Goal: Information Seeking & Learning: Learn about a topic

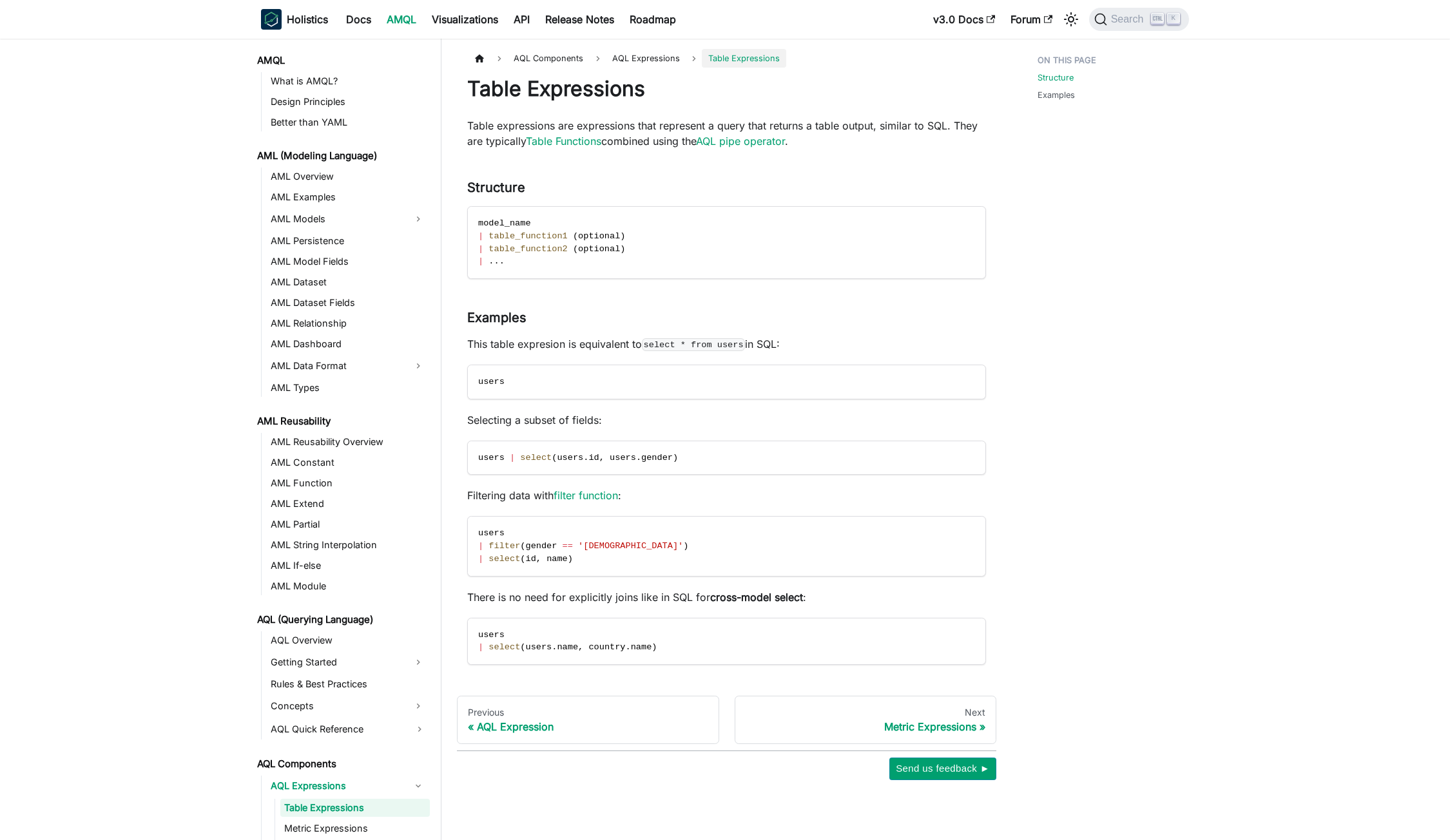
scroll to position [387, 0]
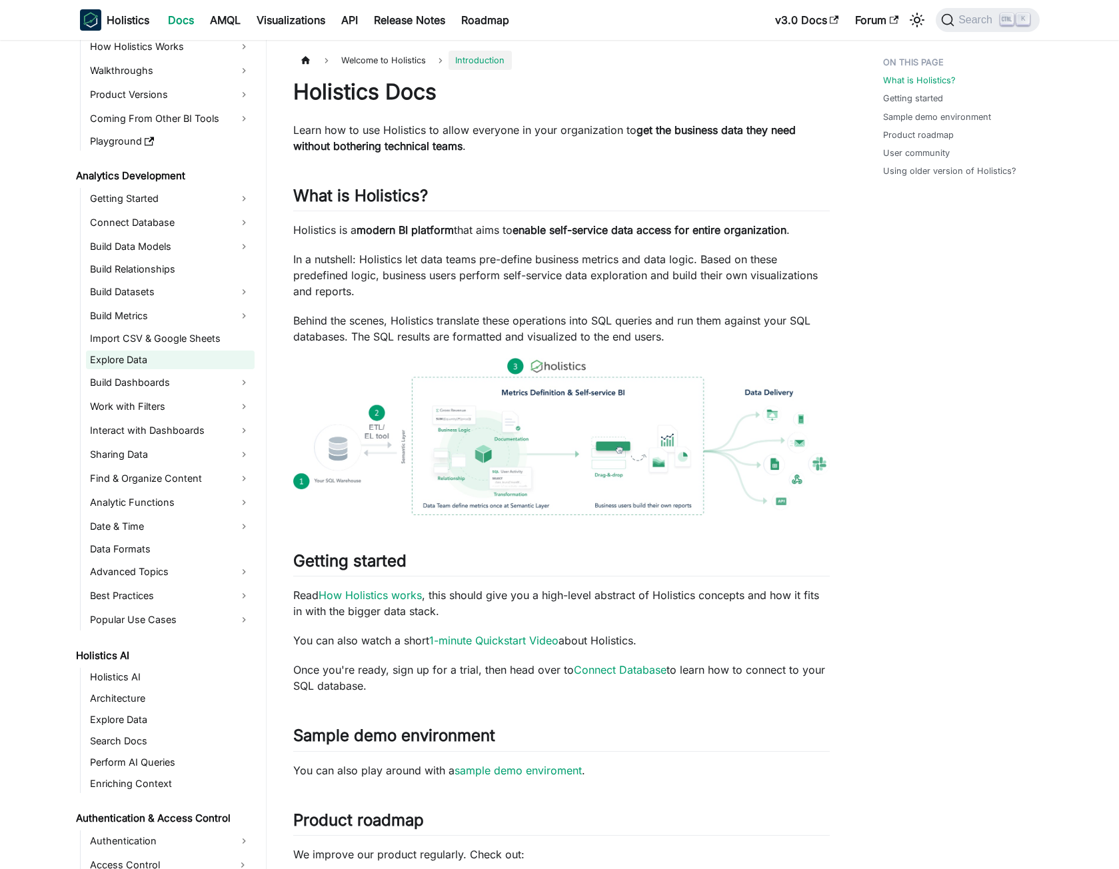
scroll to position [133, 0]
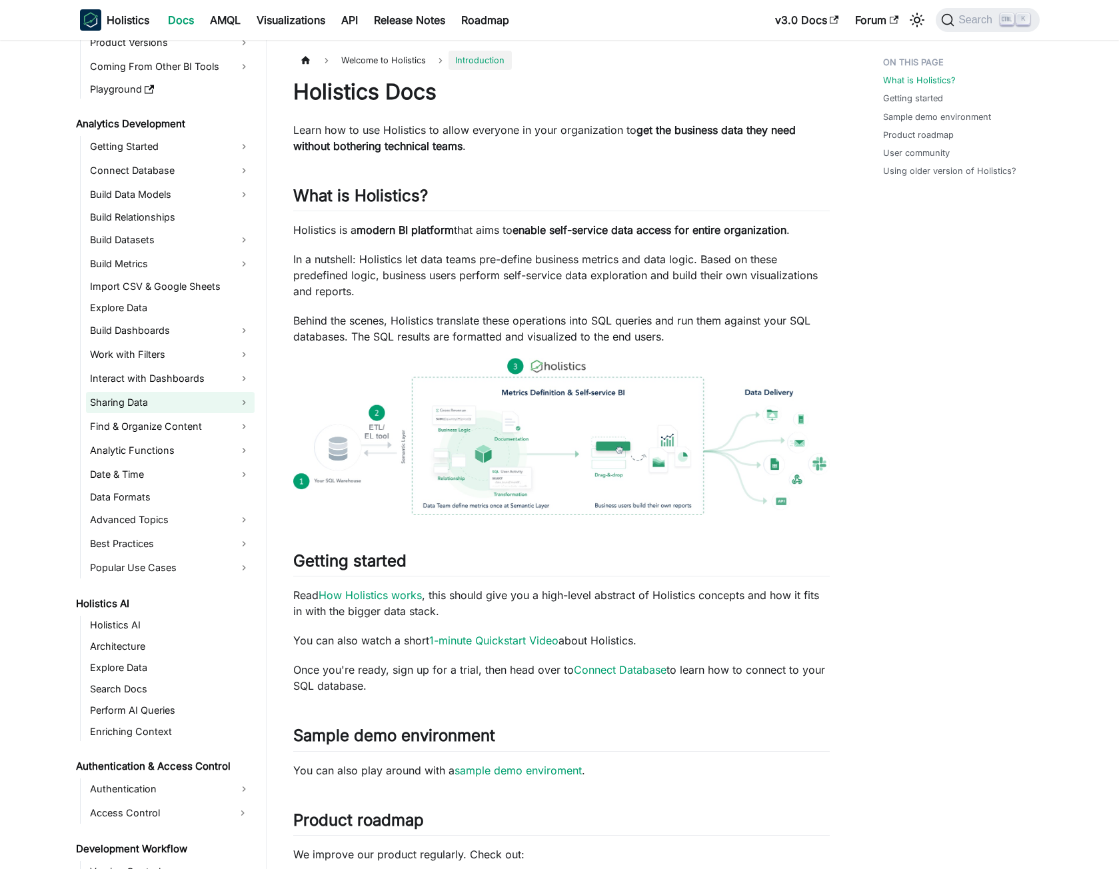
click at [188, 406] on link "Sharing Data" at bounding box center [170, 402] width 169 height 21
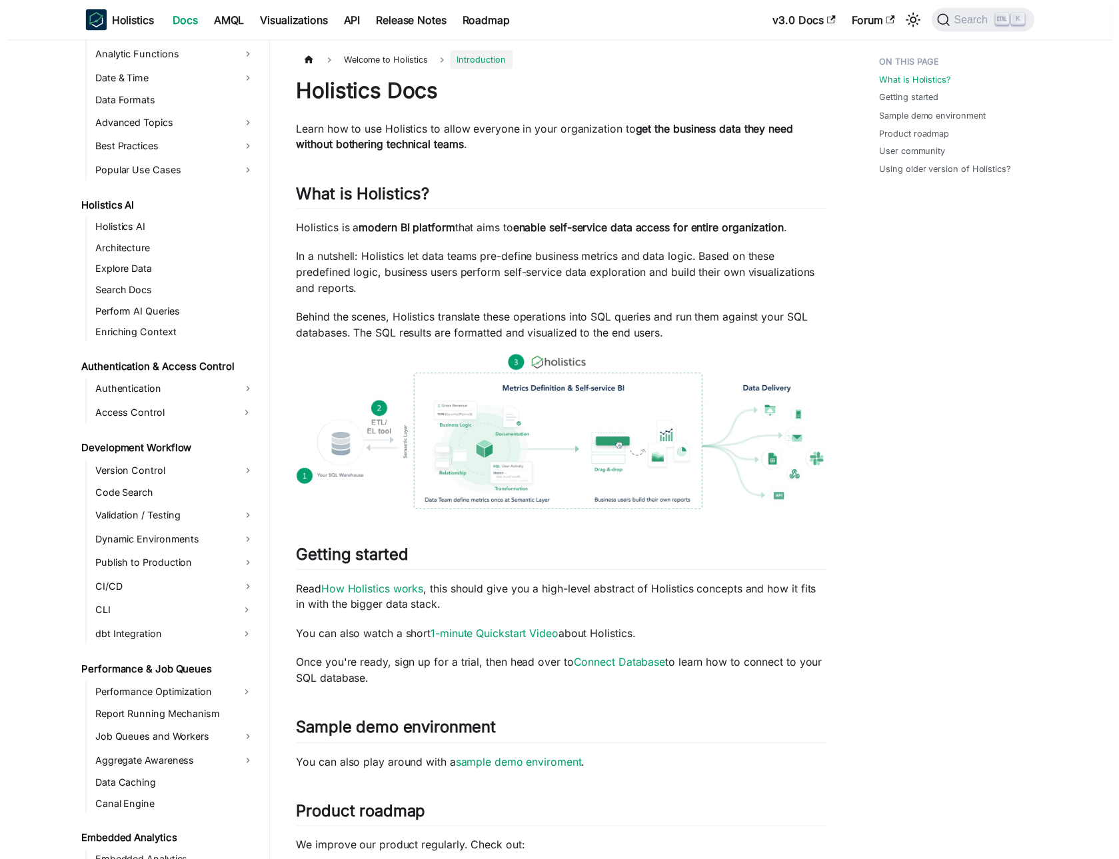
scroll to position [666, 0]
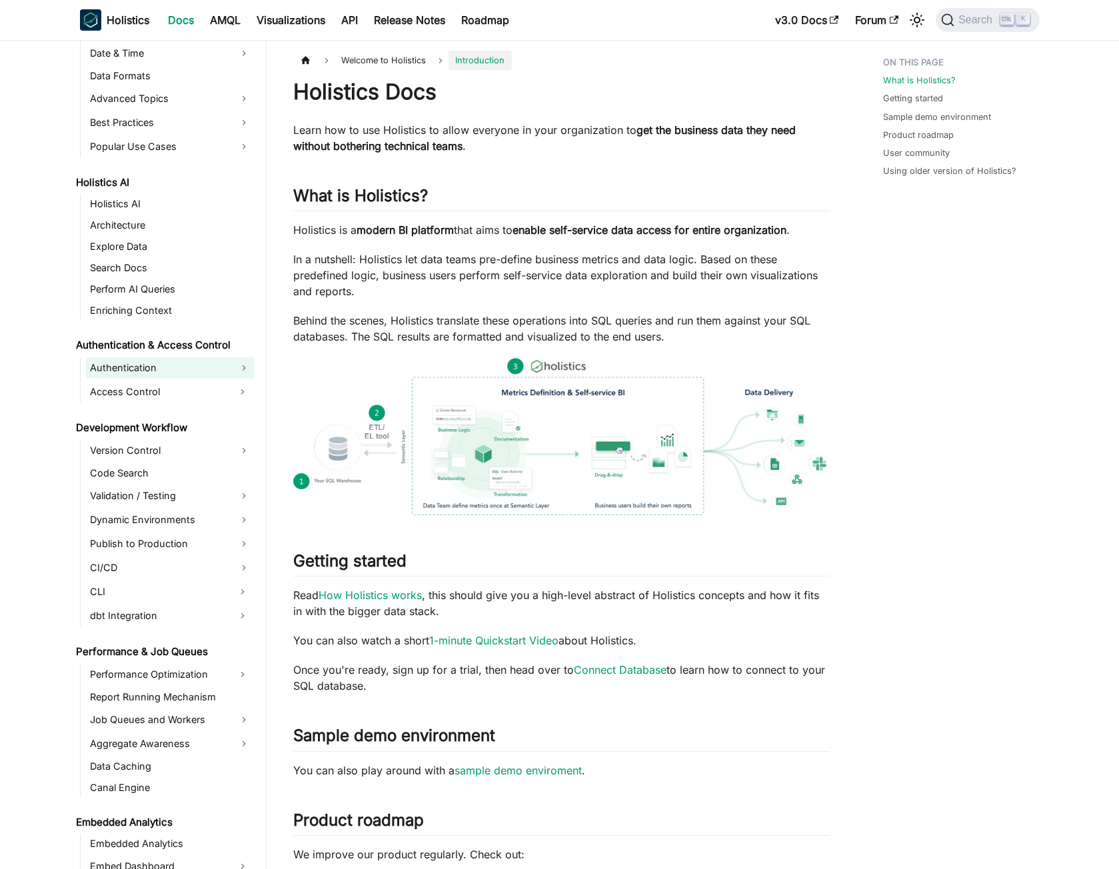
click at [149, 369] on link "Authentication" at bounding box center [170, 367] width 169 height 21
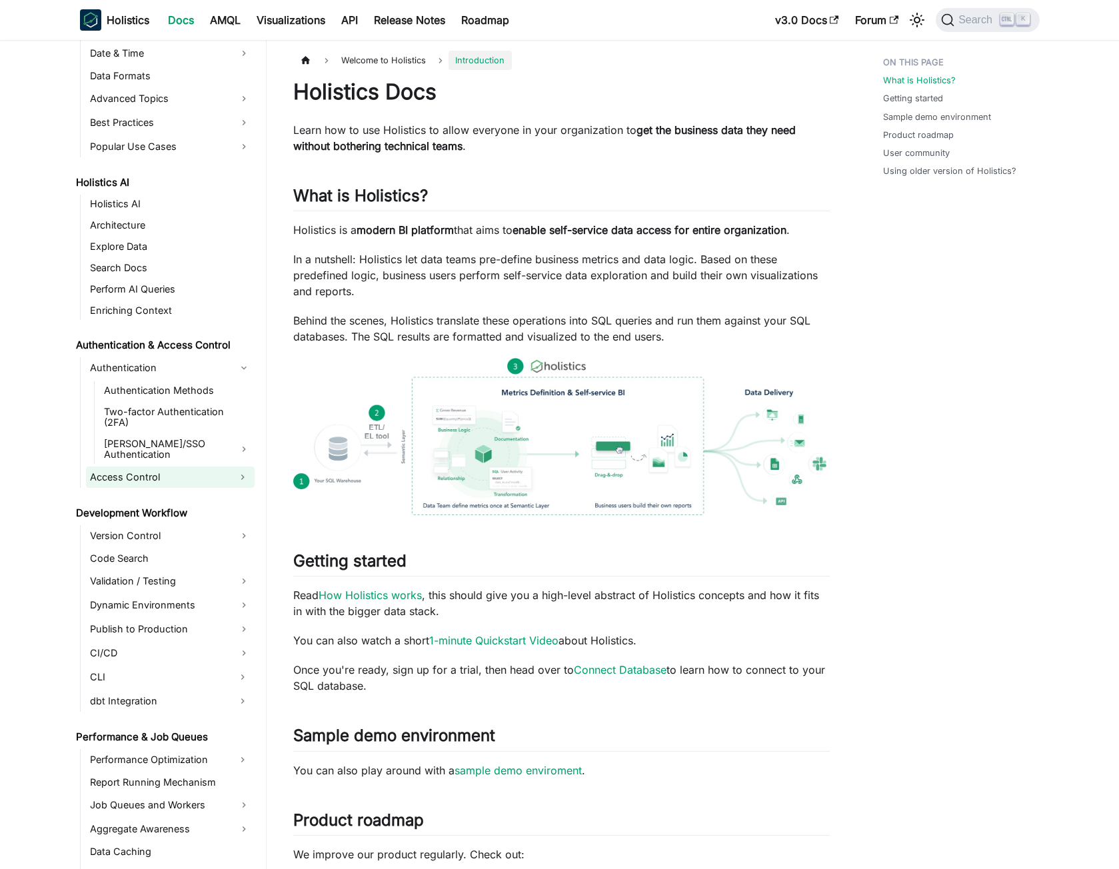
click at [145, 467] on link "Access Control" at bounding box center [158, 477] width 145 height 21
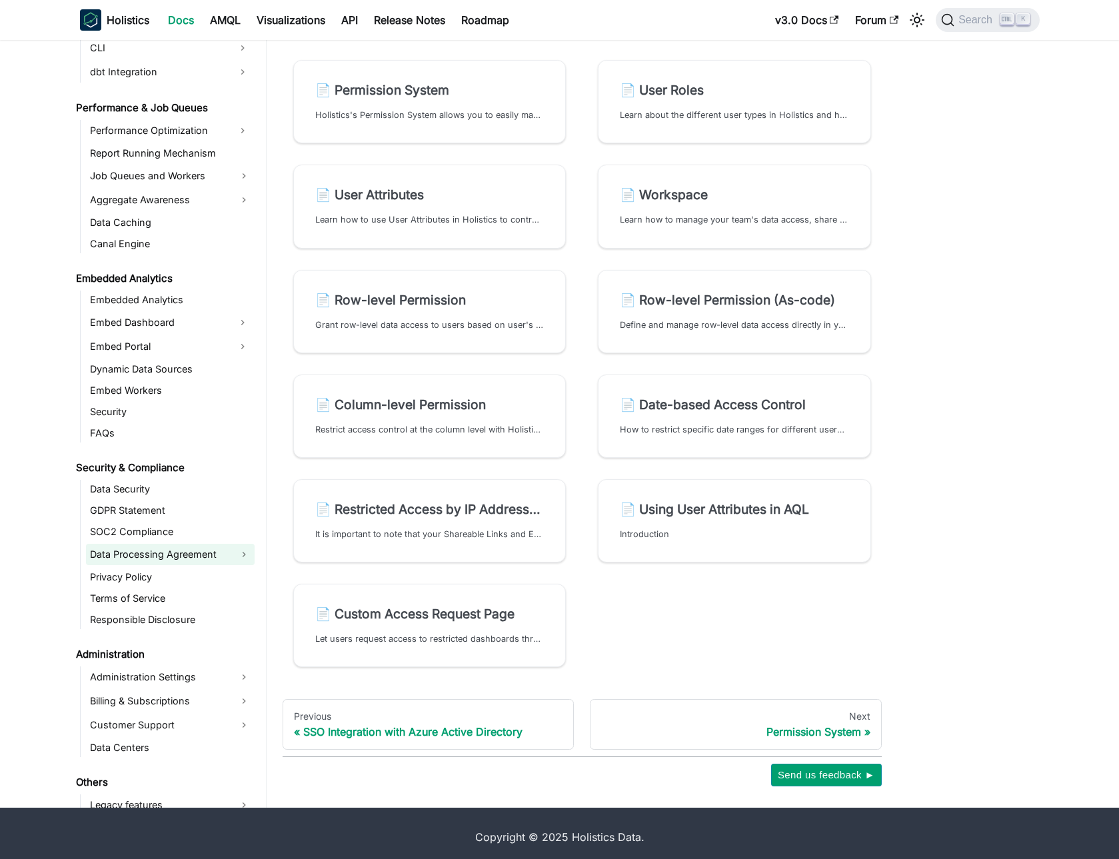
scroll to position [1498, 0]
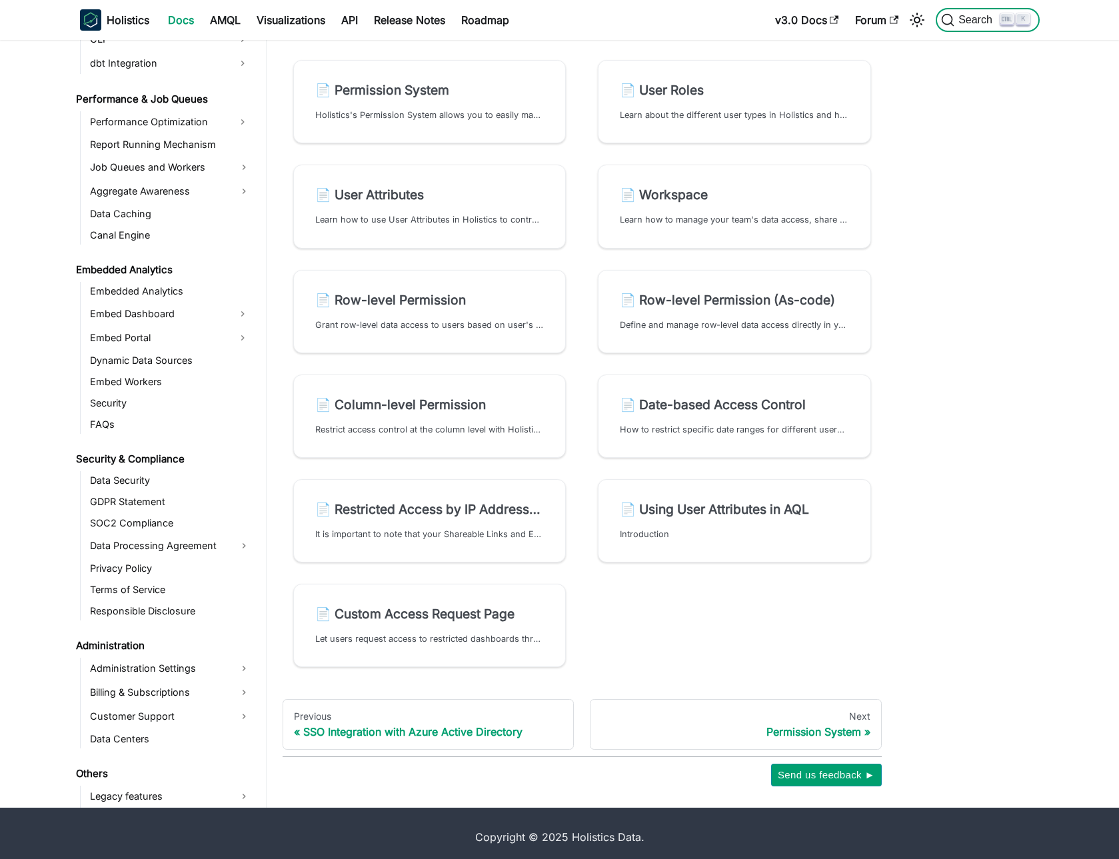
click at [980, 24] on span "Search" at bounding box center [977, 20] width 46 height 12
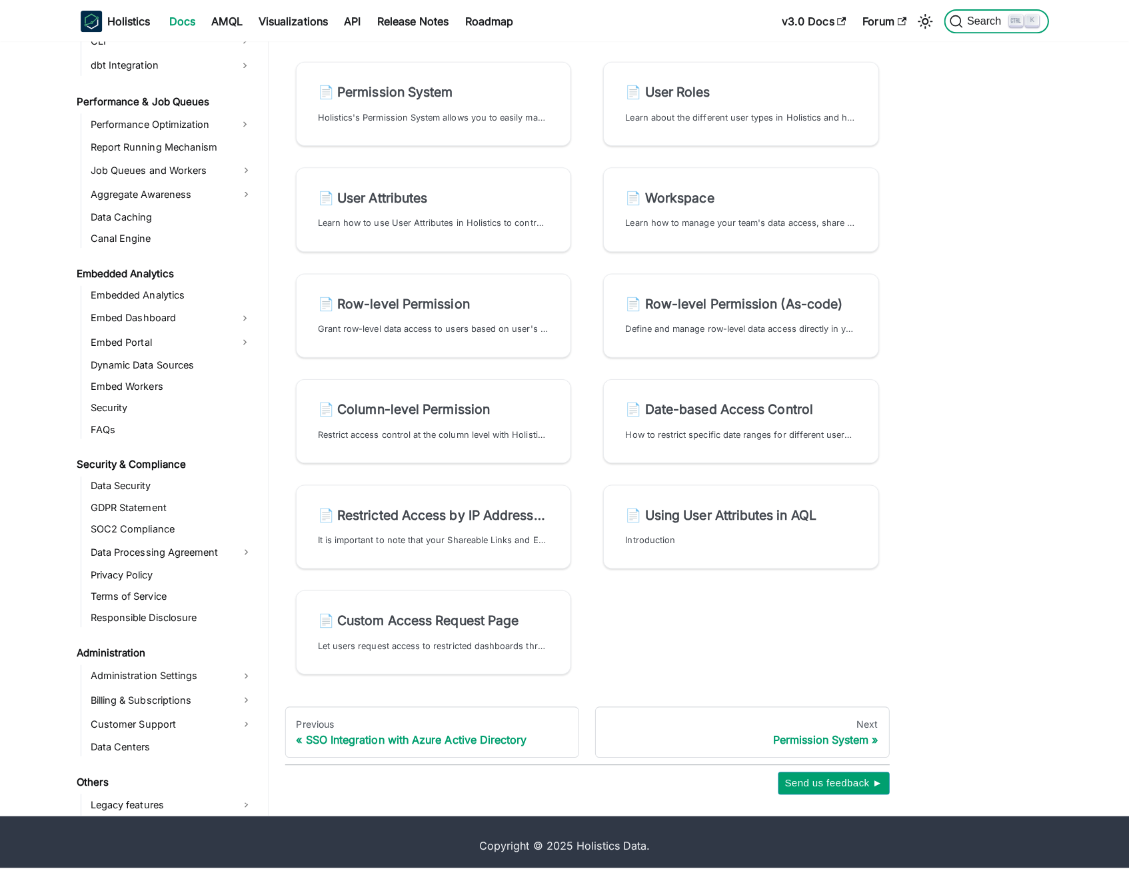
scroll to position [64, 0]
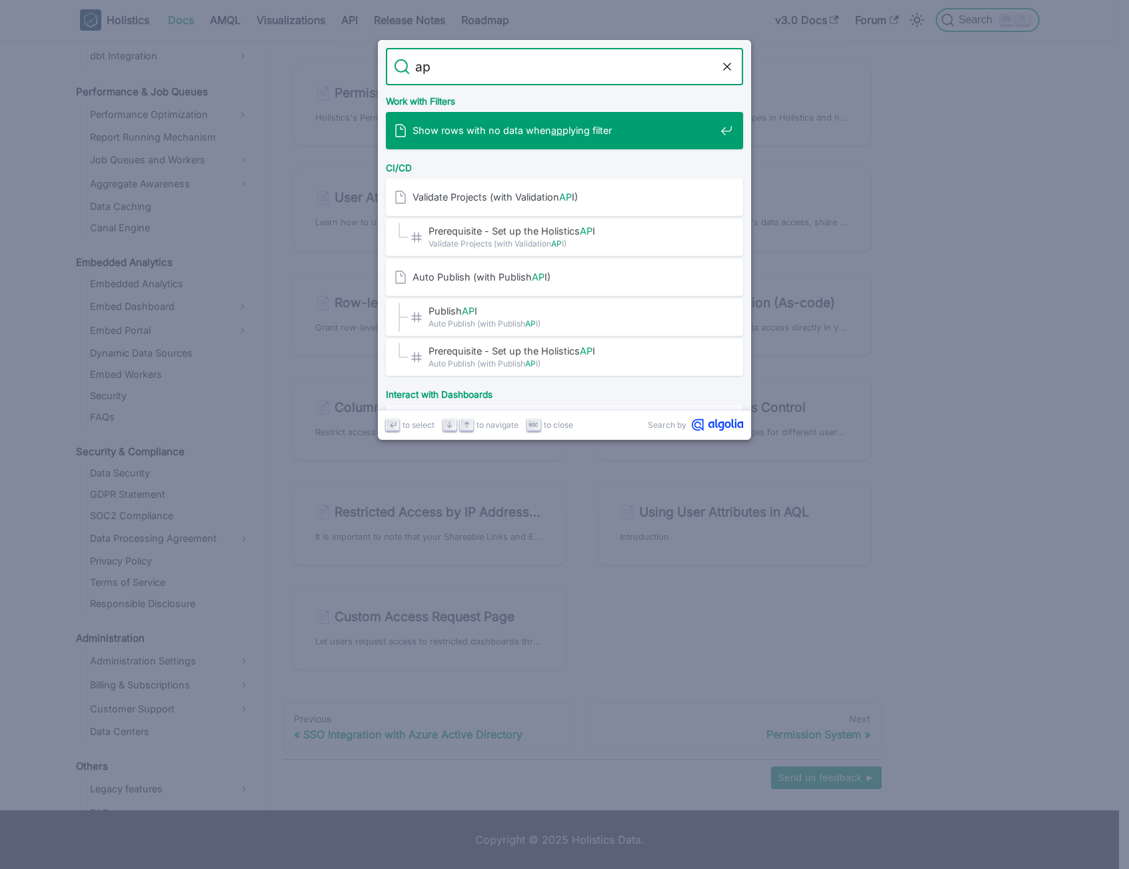
type input "api"
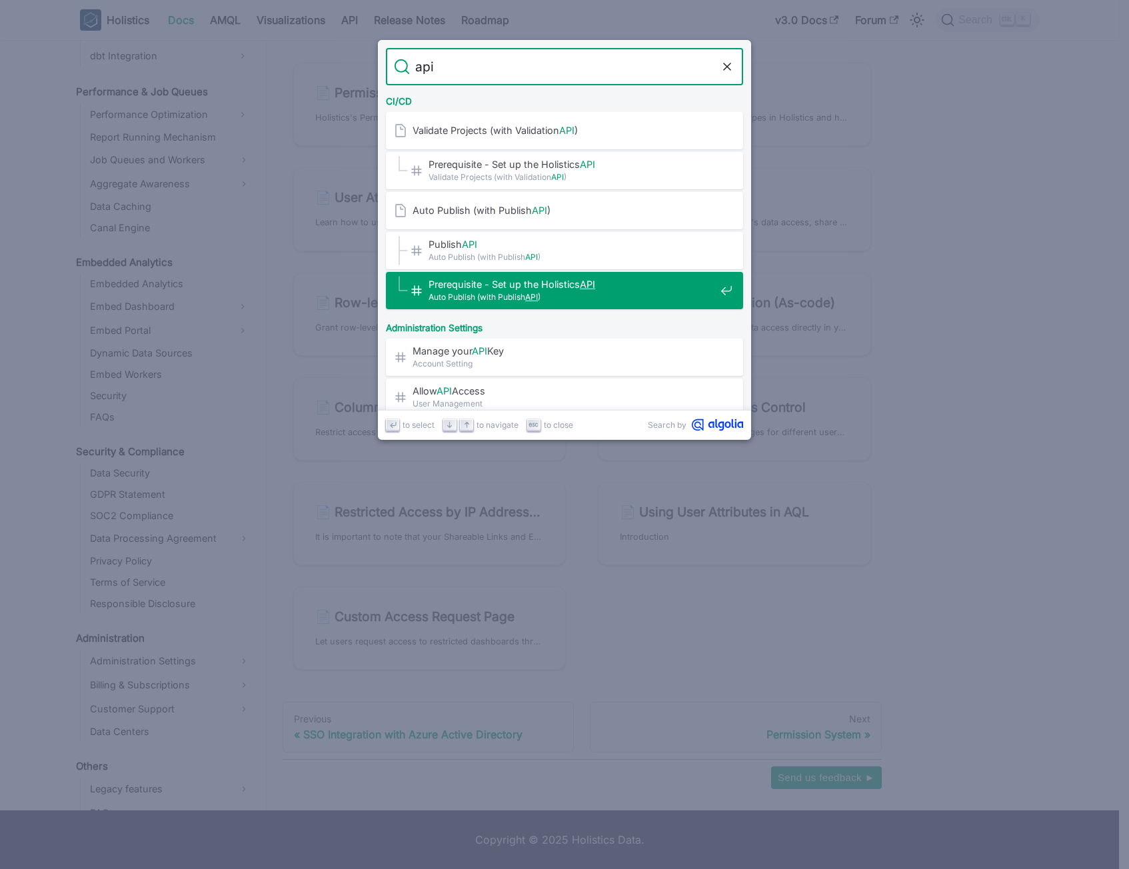
click at [632, 291] on span "Auto Publish (with Publish API )" at bounding box center [572, 297] width 287 height 13
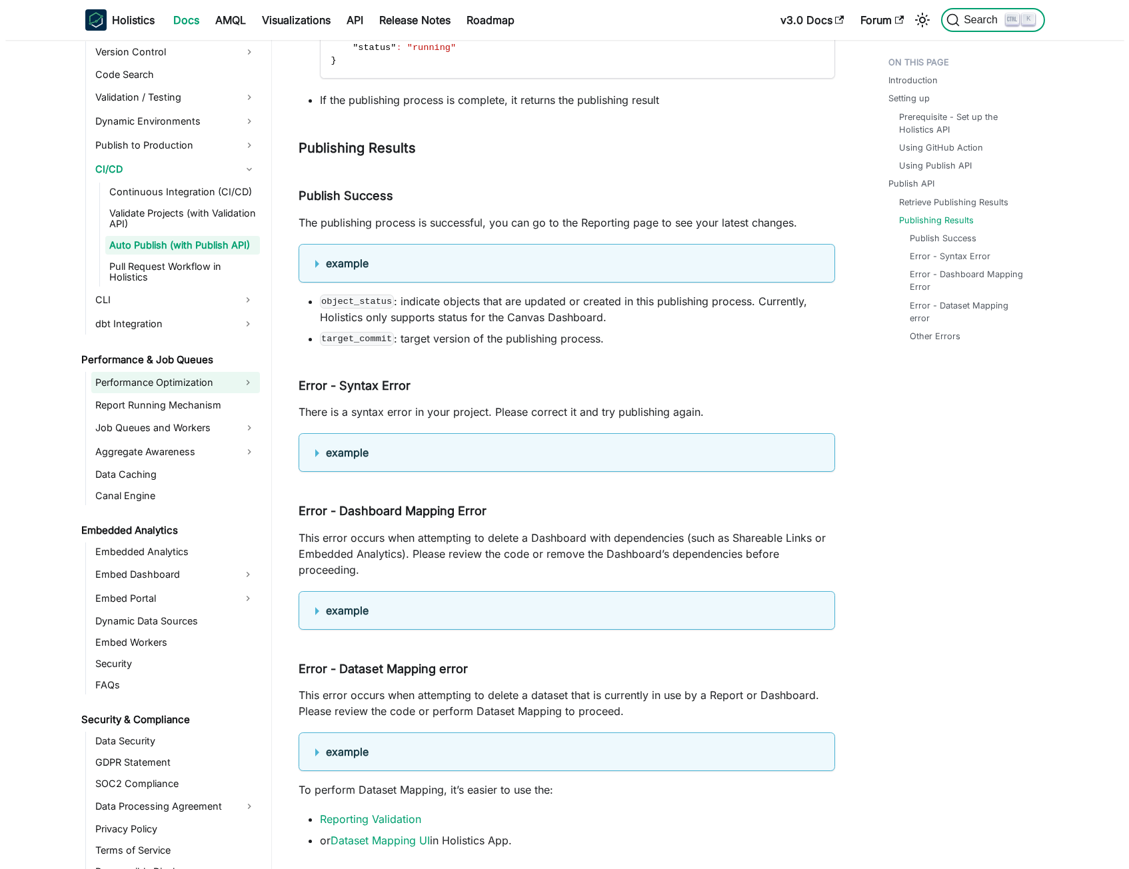
scroll to position [1229, 0]
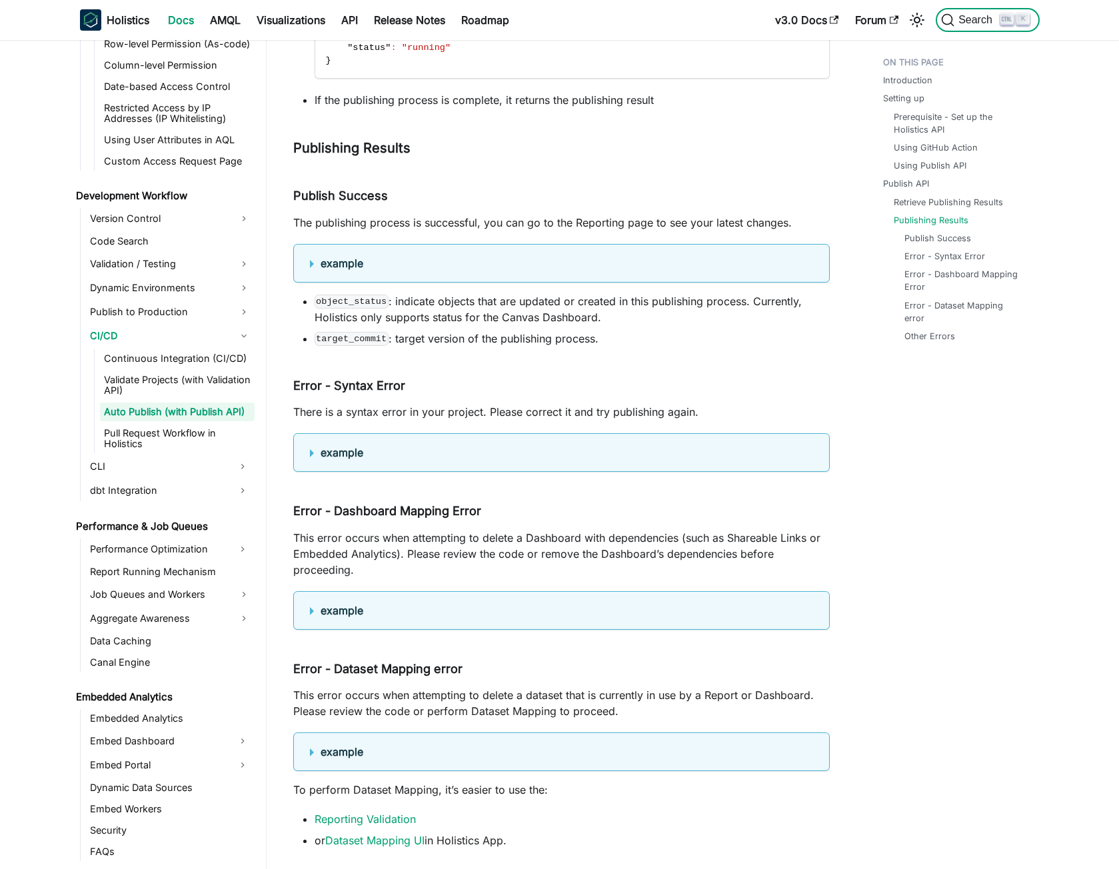
click at [976, 23] on span "Search" at bounding box center [977, 20] width 46 height 12
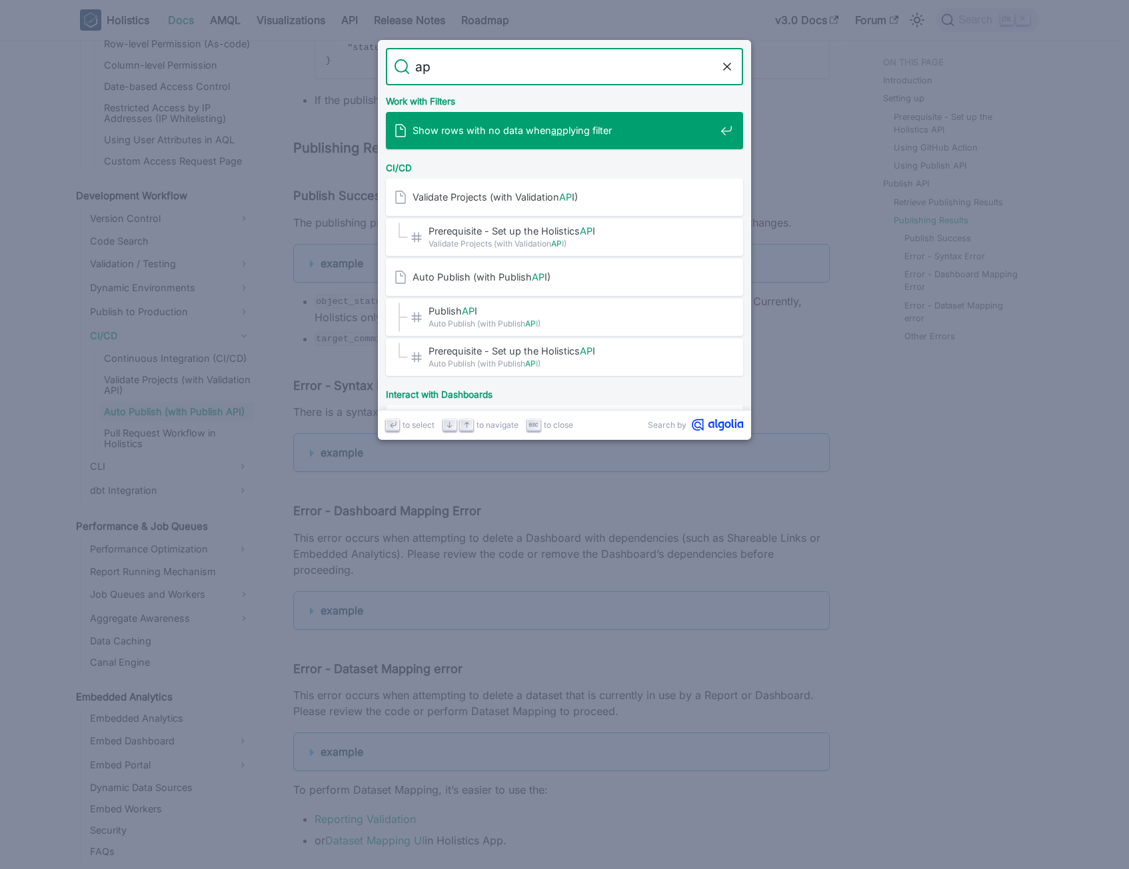
type input "api"
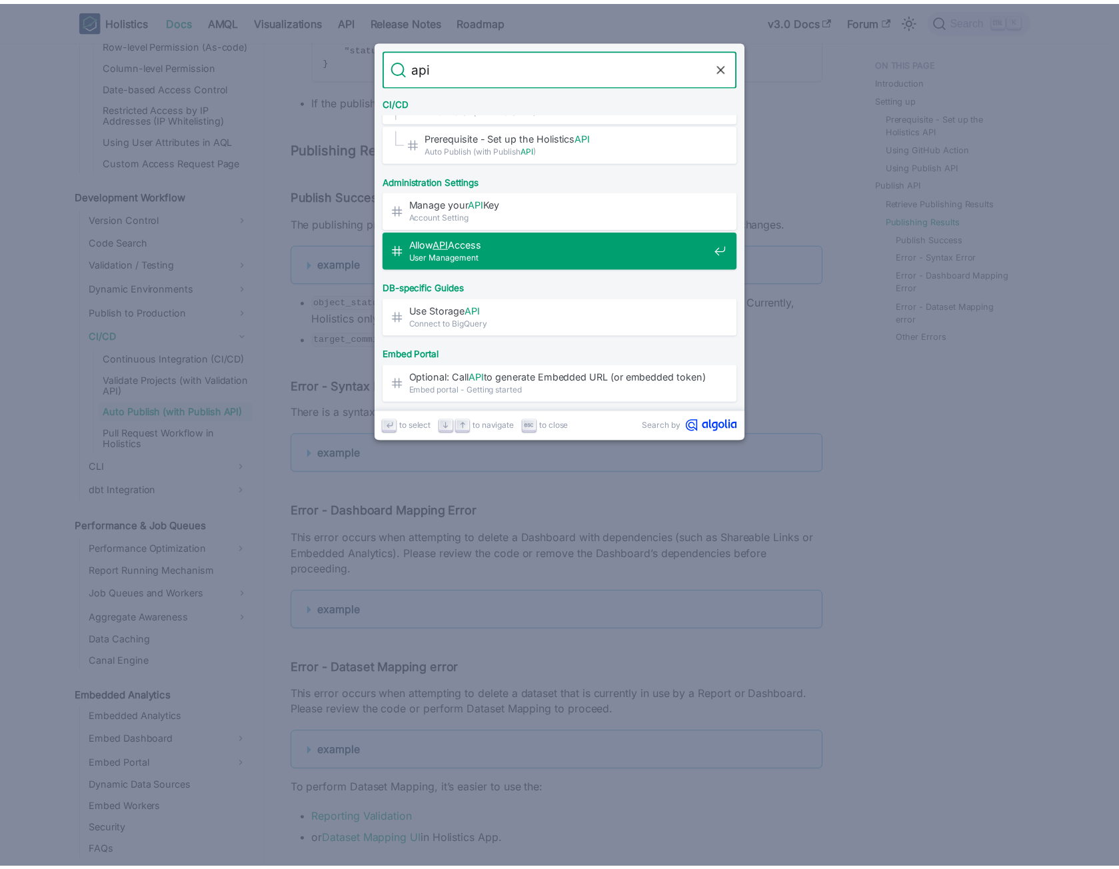
scroll to position [179, 0]
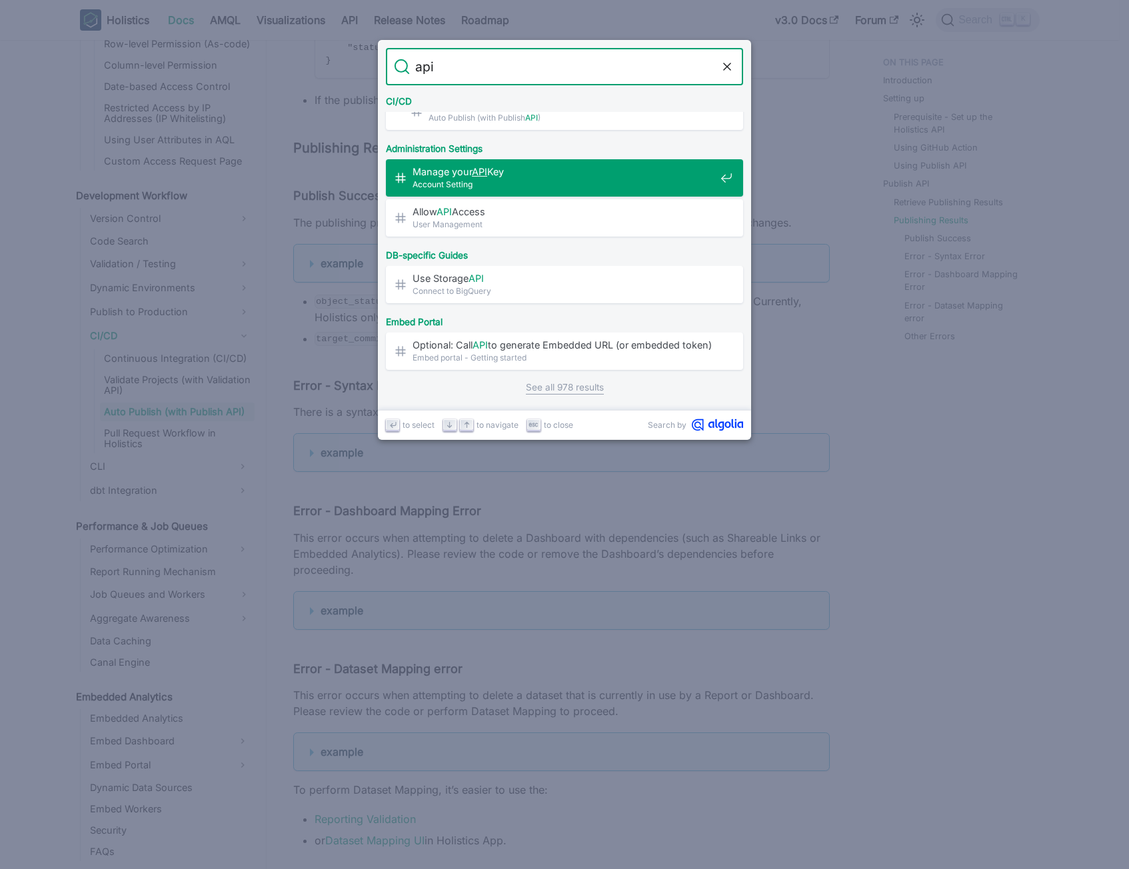
click at [543, 183] on span "Account Setting" at bounding box center [564, 184] width 303 height 13
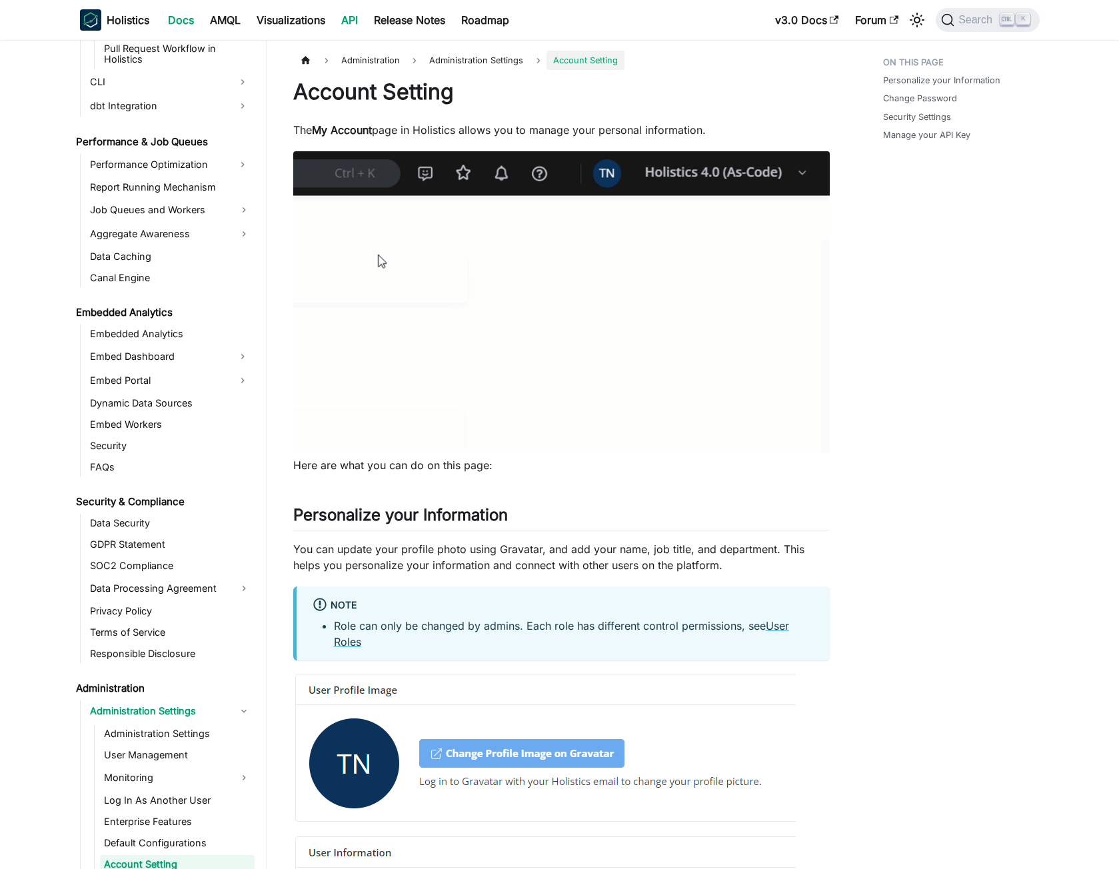
click at [353, 25] on link "API" at bounding box center [349, 19] width 33 height 21
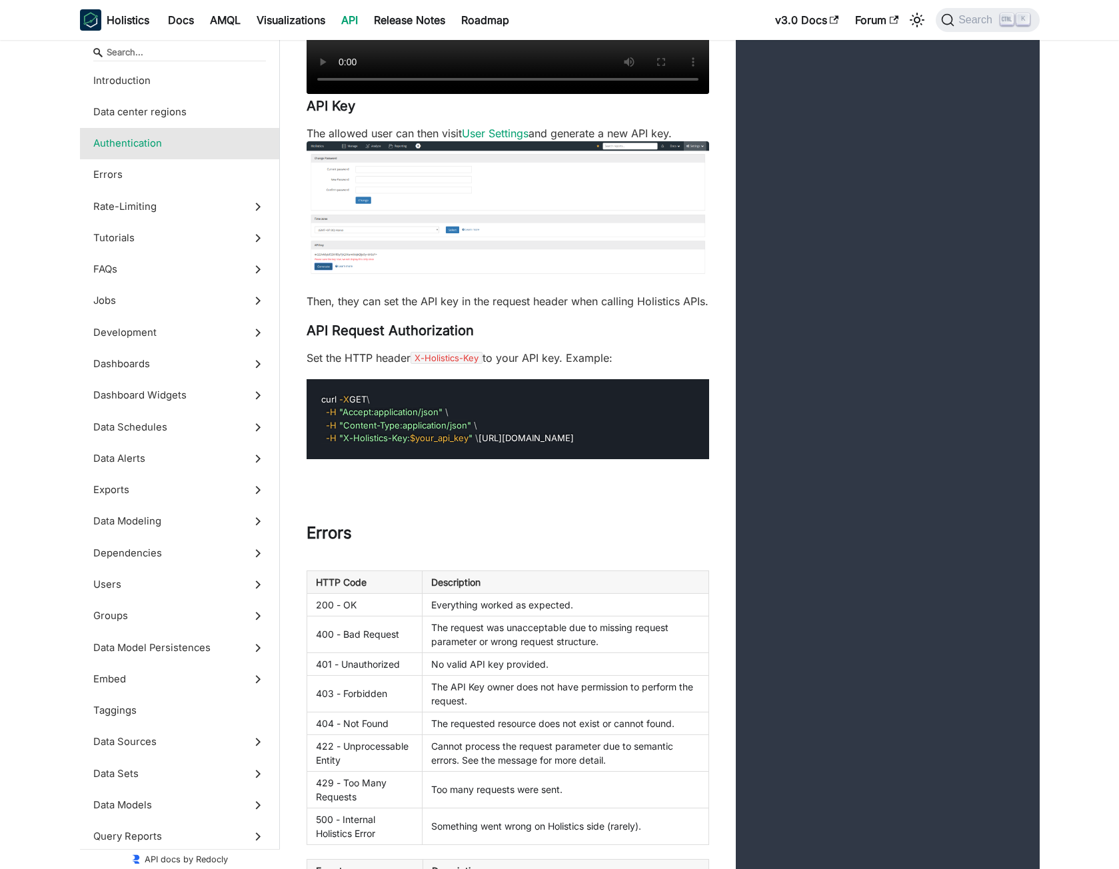
scroll to position [1066, 0]
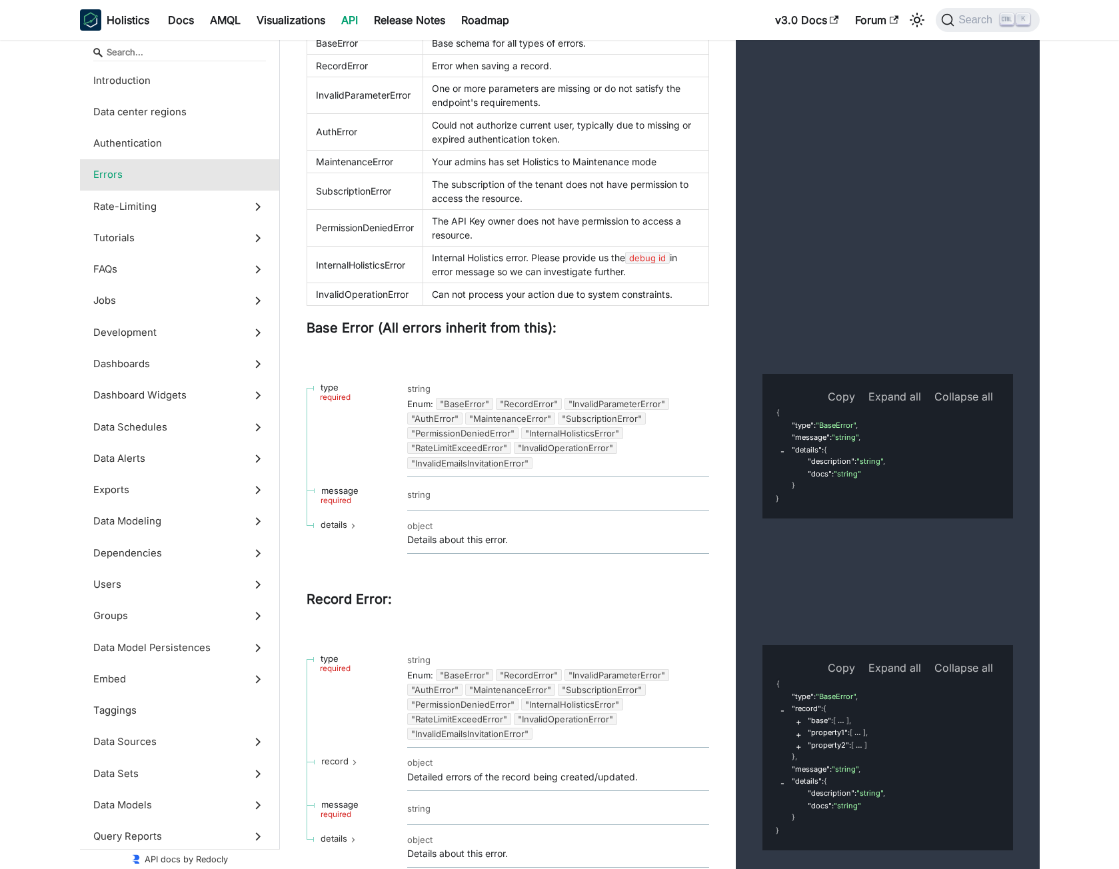
scroll to position [1933, 0]
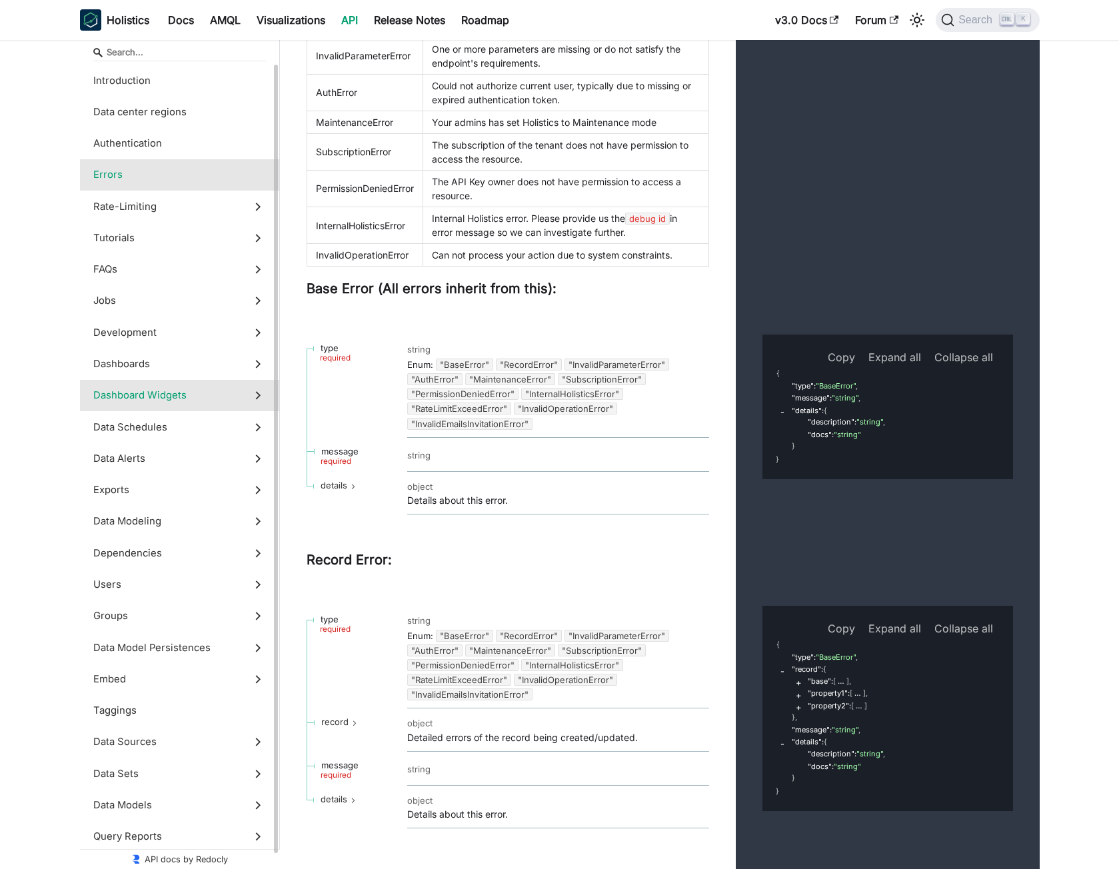
click at [180, 391] on span "Dashboard Widgets" at bounding box center [166, 395] width 147 height 15
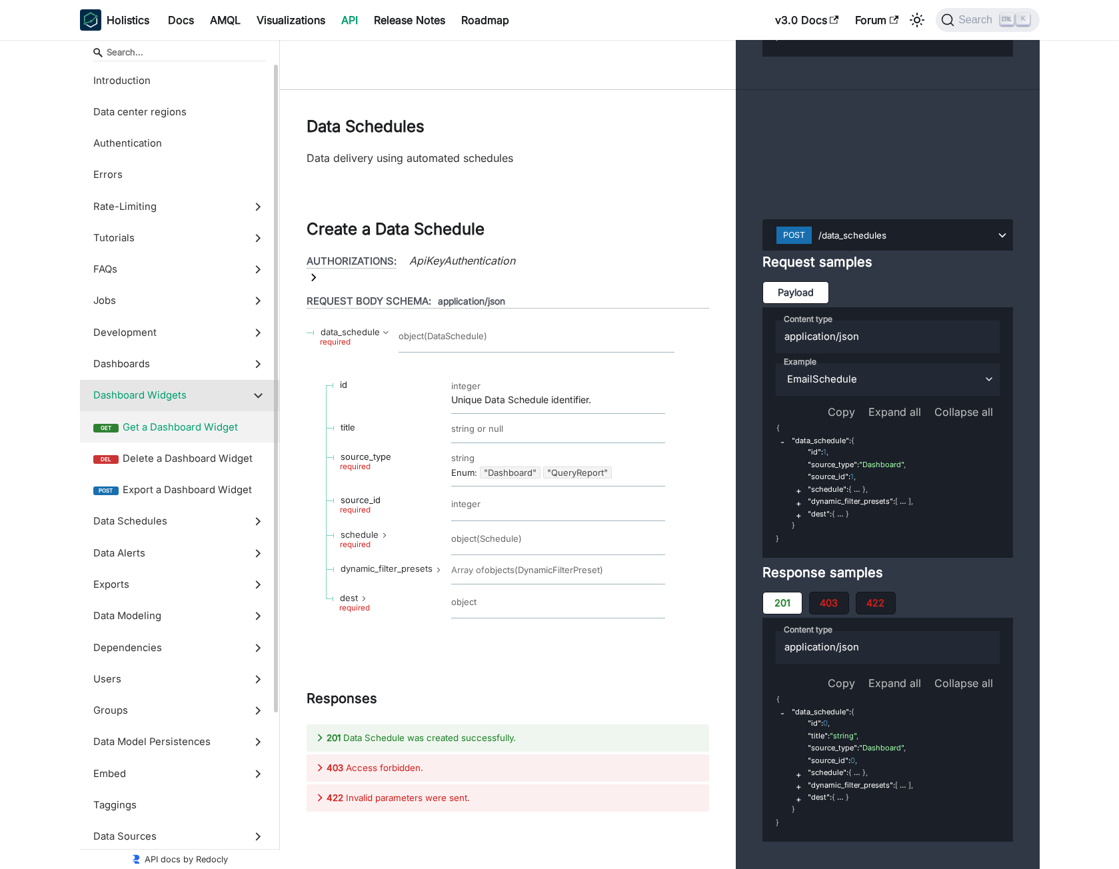
click at [205, 437] on label "get Get a Dashboard Widget" at bounding box center [179, 426] width 199 height 31
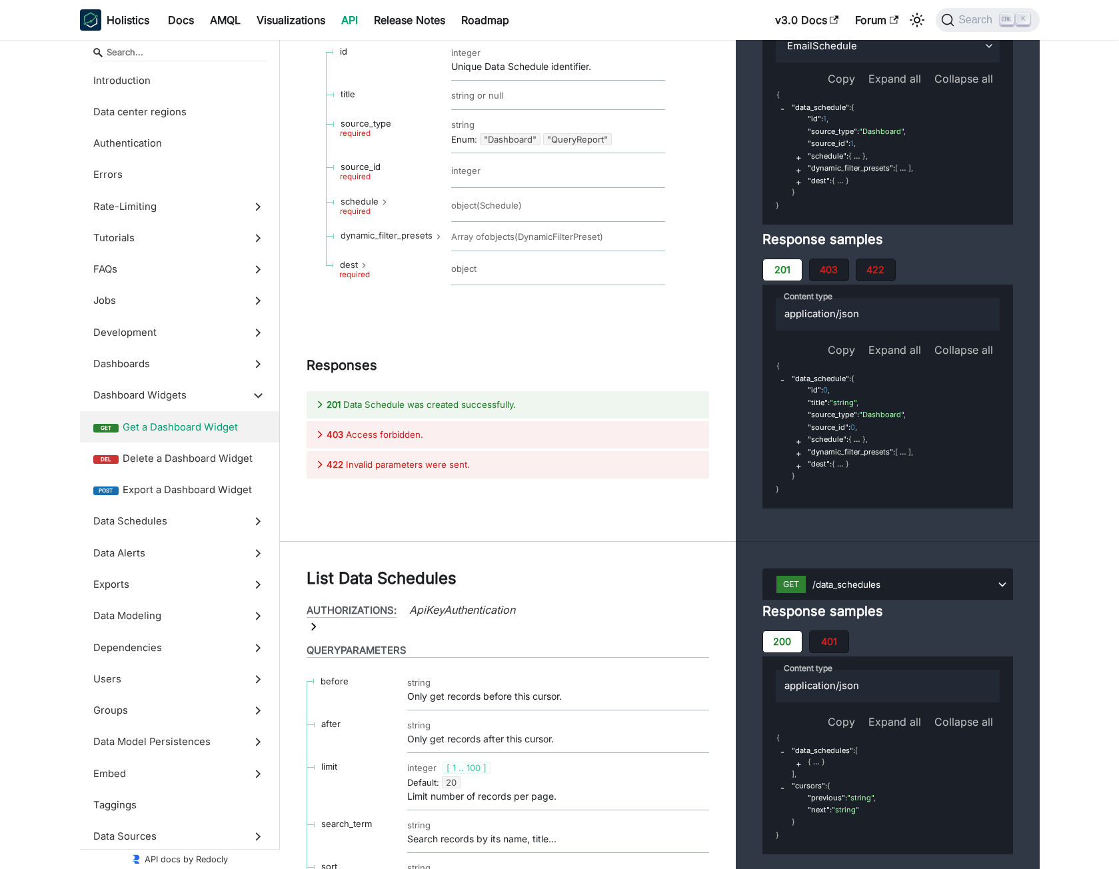
scroll to position [28417, 0]
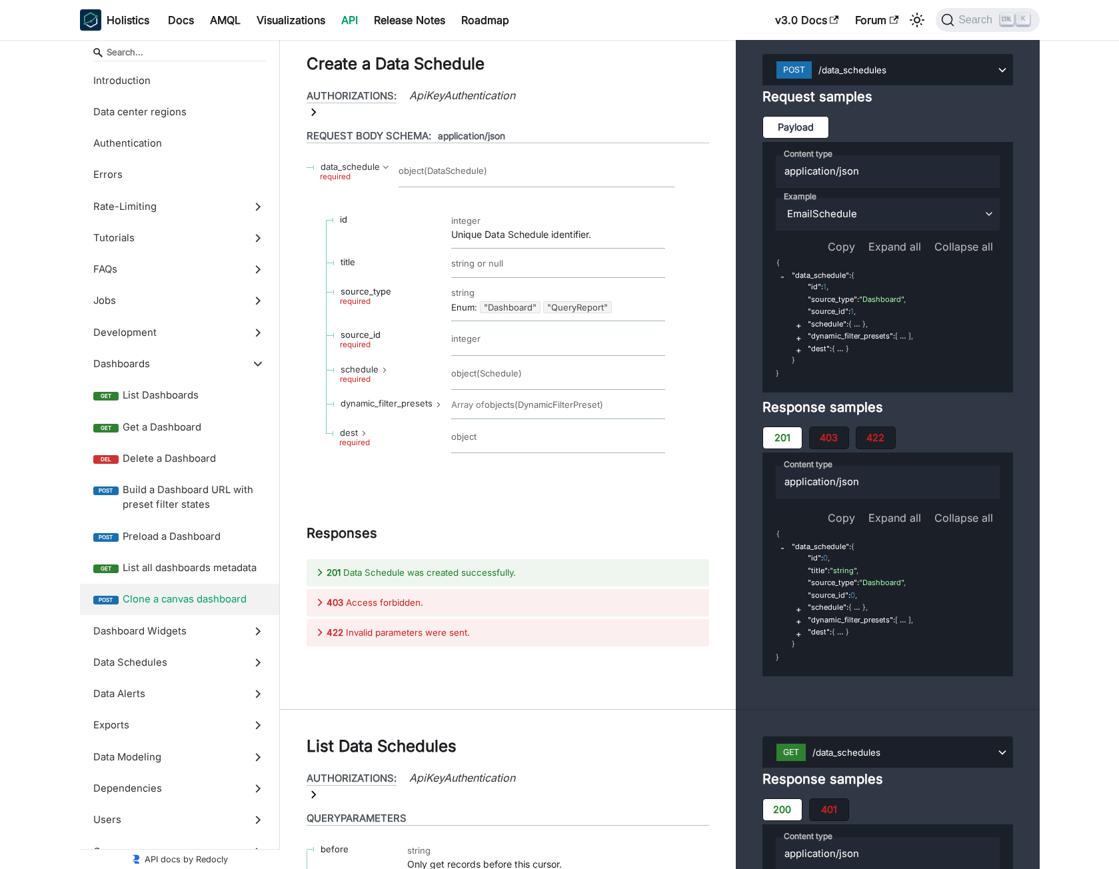
scroll to position [27950, 0]
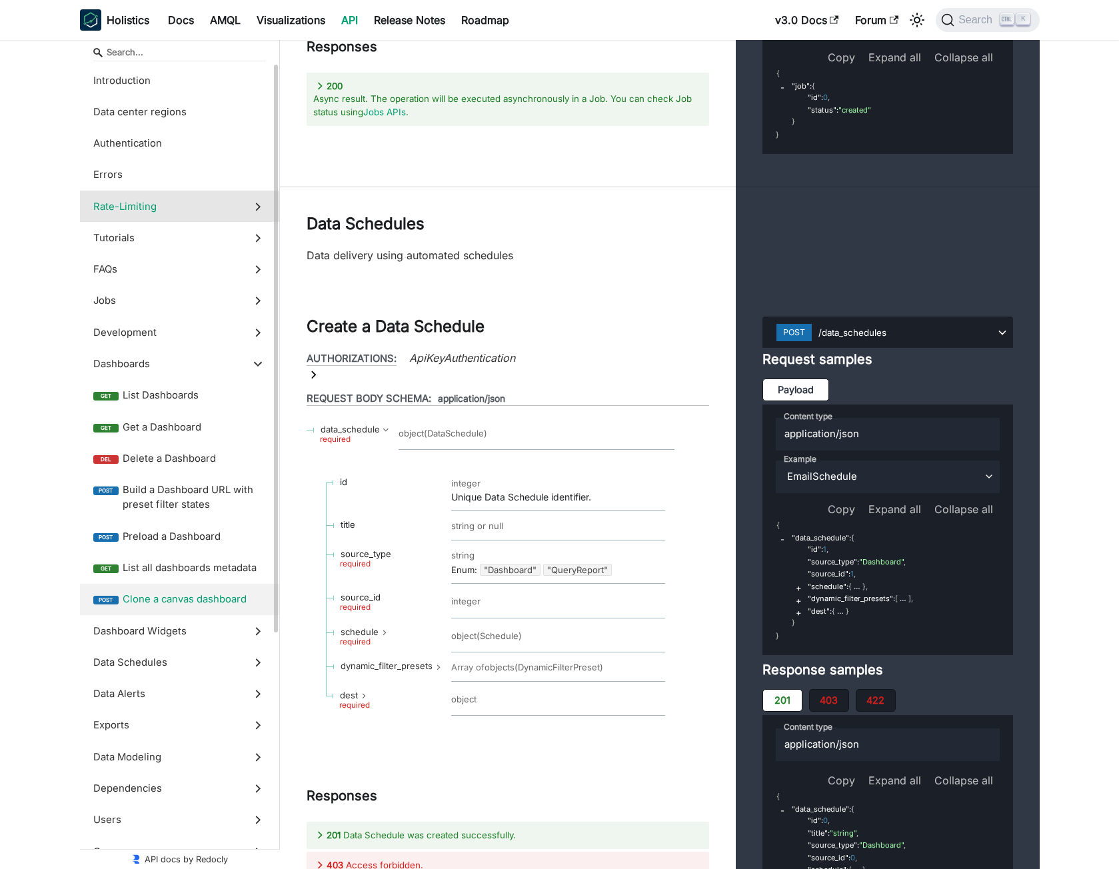
click at [150, 209] on span "Rate-Limiting" at bounding box center [166, 206] width 147 height 15
